Goal: Find specific page/section: Find specific page/section

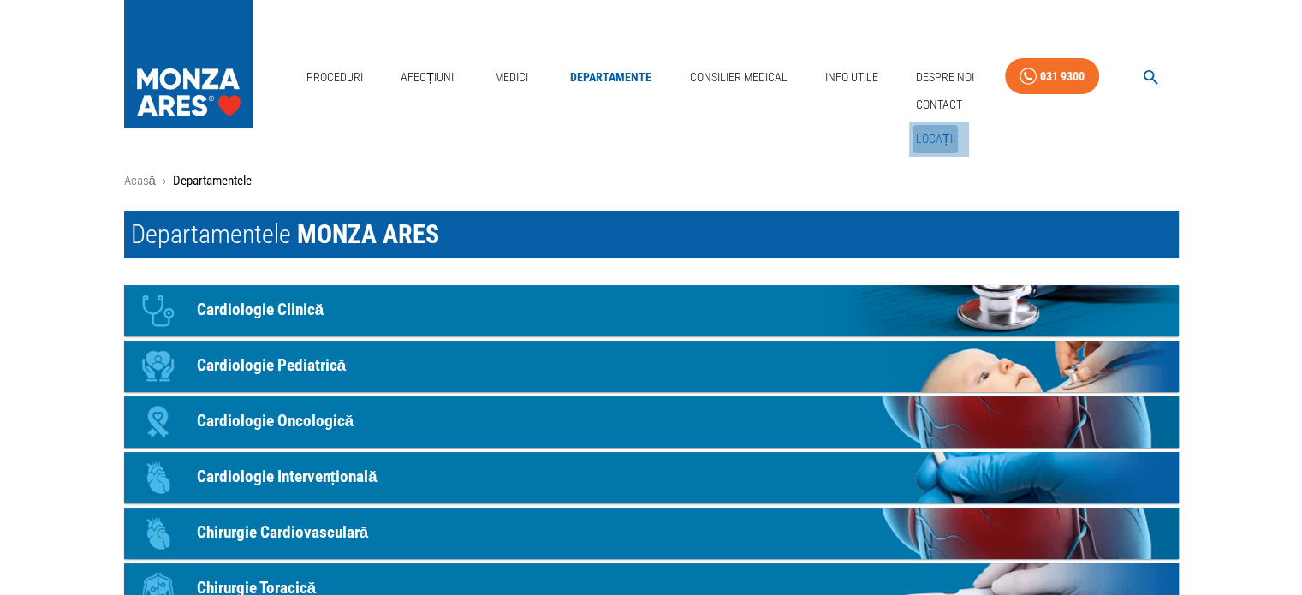
click at [944, 134] on link "Locații" at bounding box center [936, 139] width 46 height 28
